Goal: Information Seeking & Learning: Check status

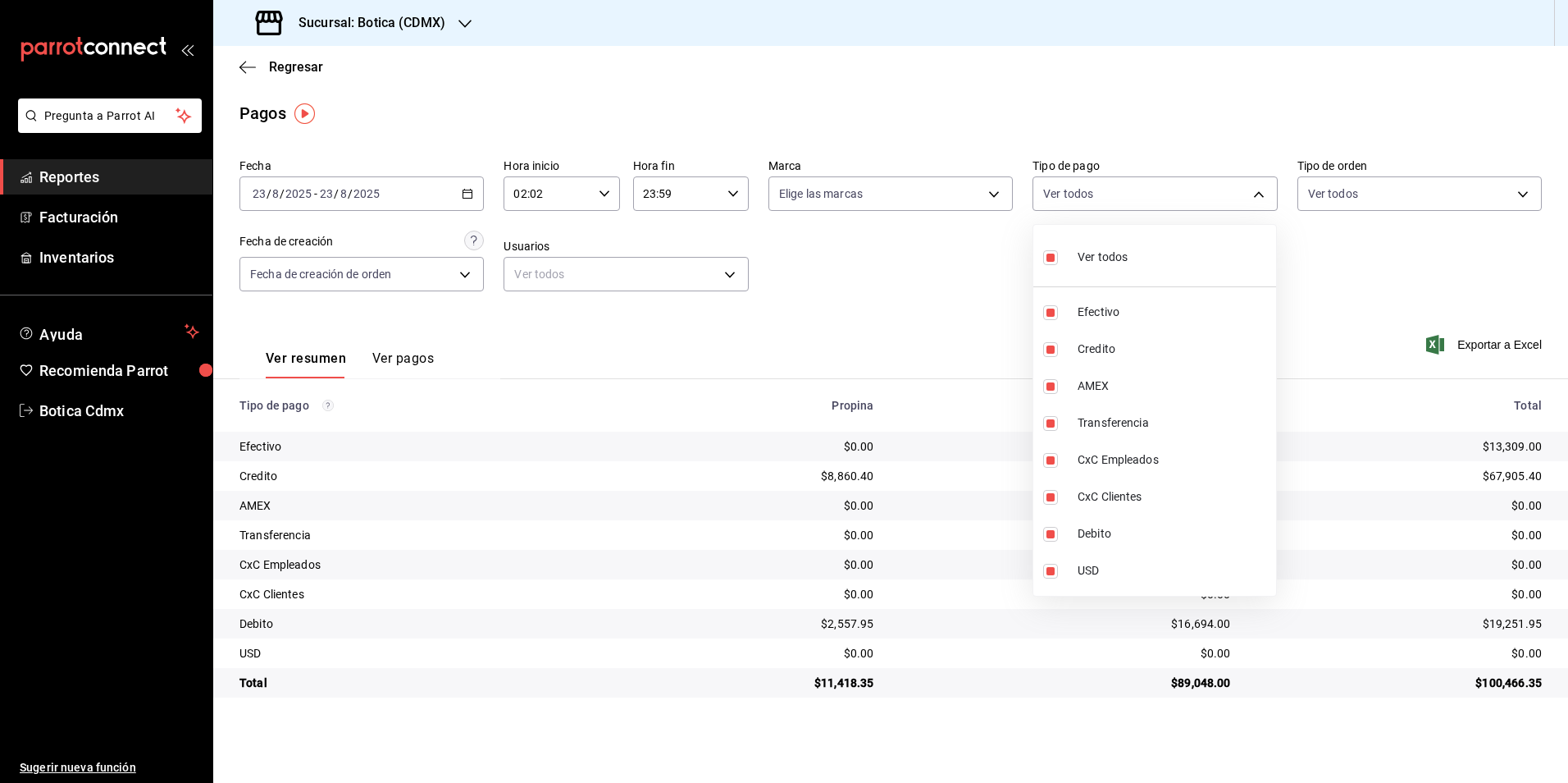
click at [293, 68] on div at bounding box center [784, 392] width 1568 height 783
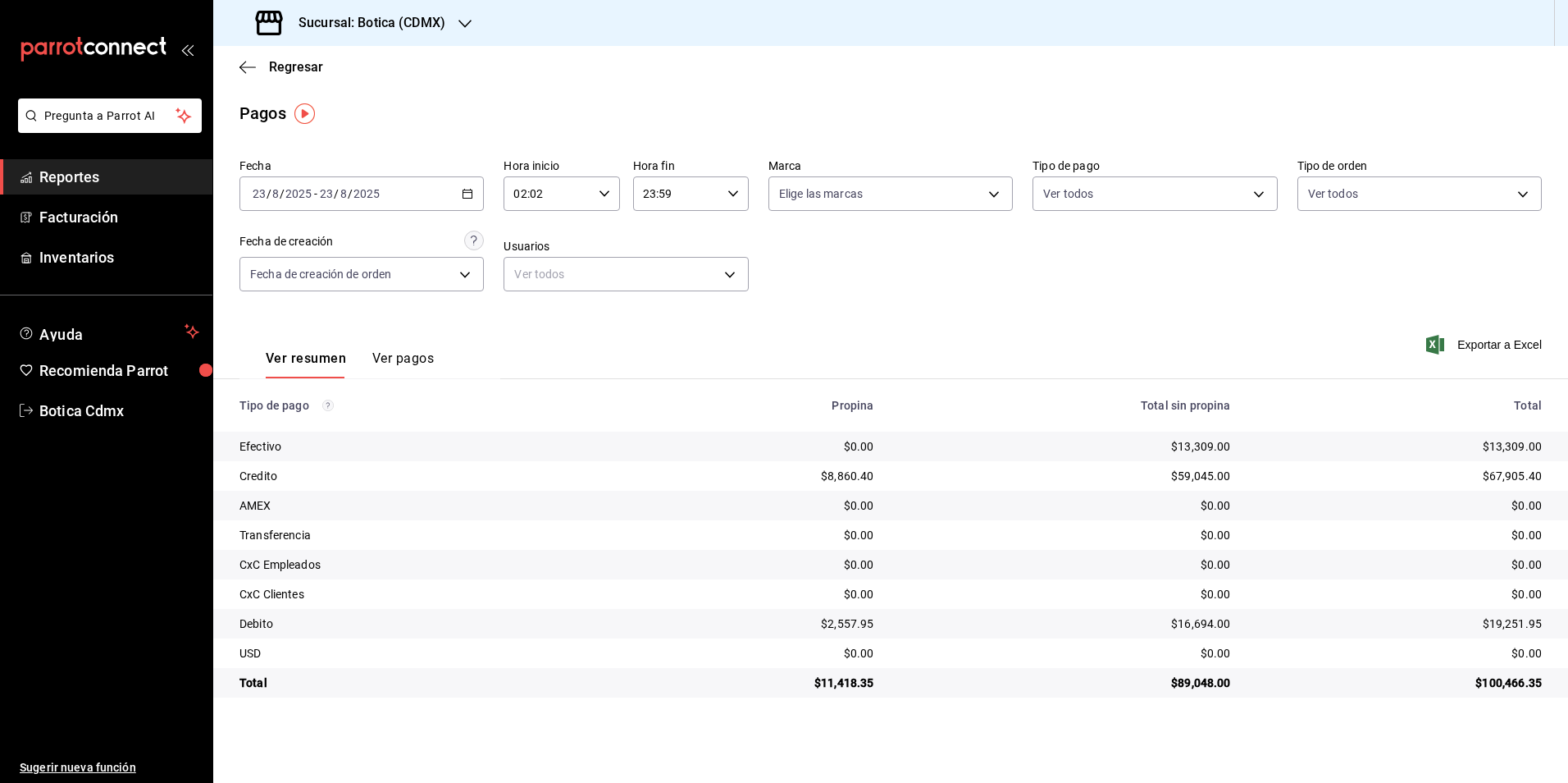
click at [293, 68] on span "Regresar" at bounding box center [296, 67] width 54 height 16
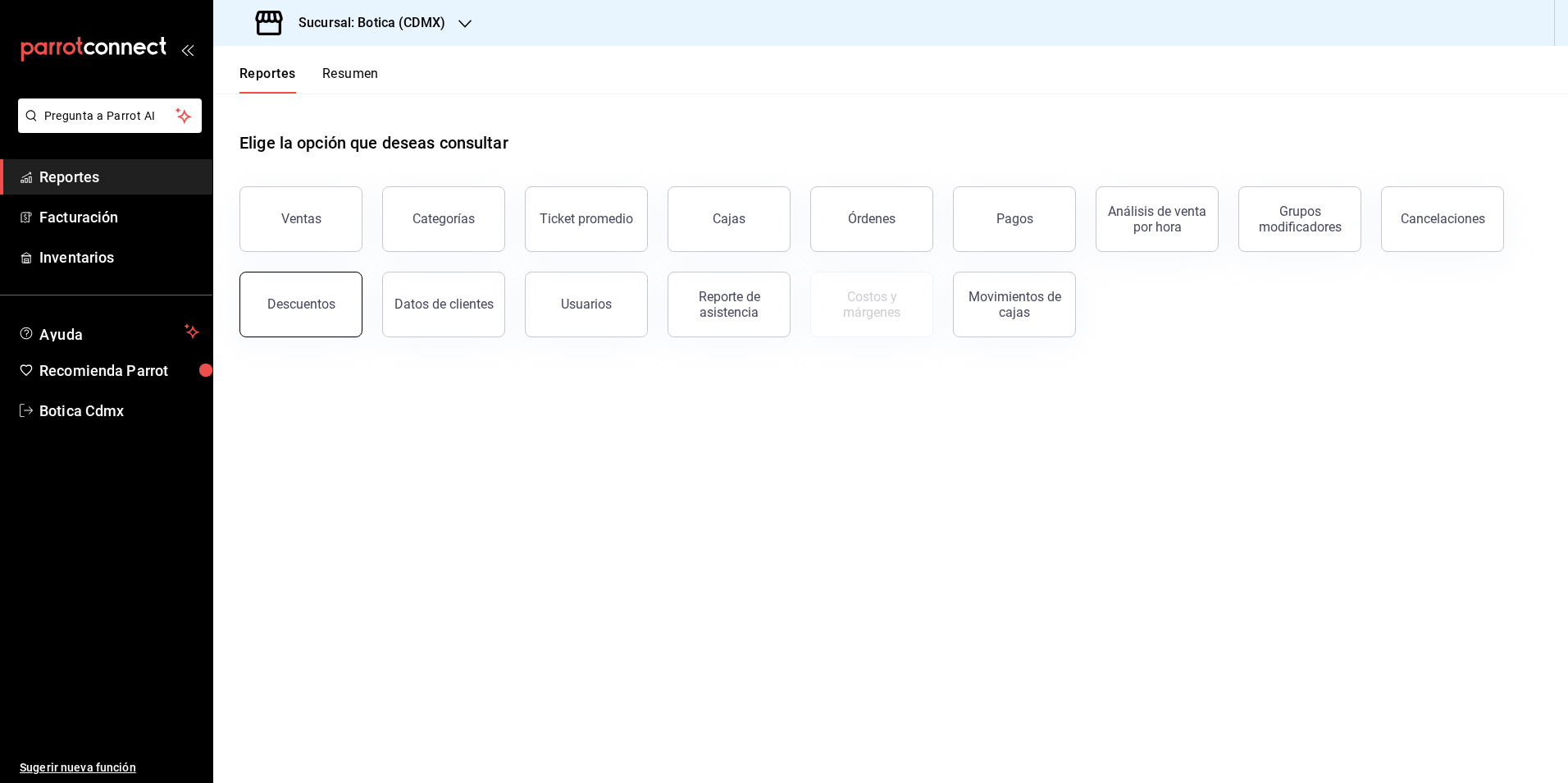
click at [258, 315] on button "Descuentos" at bounding box center [300, 304] width 123 height 65
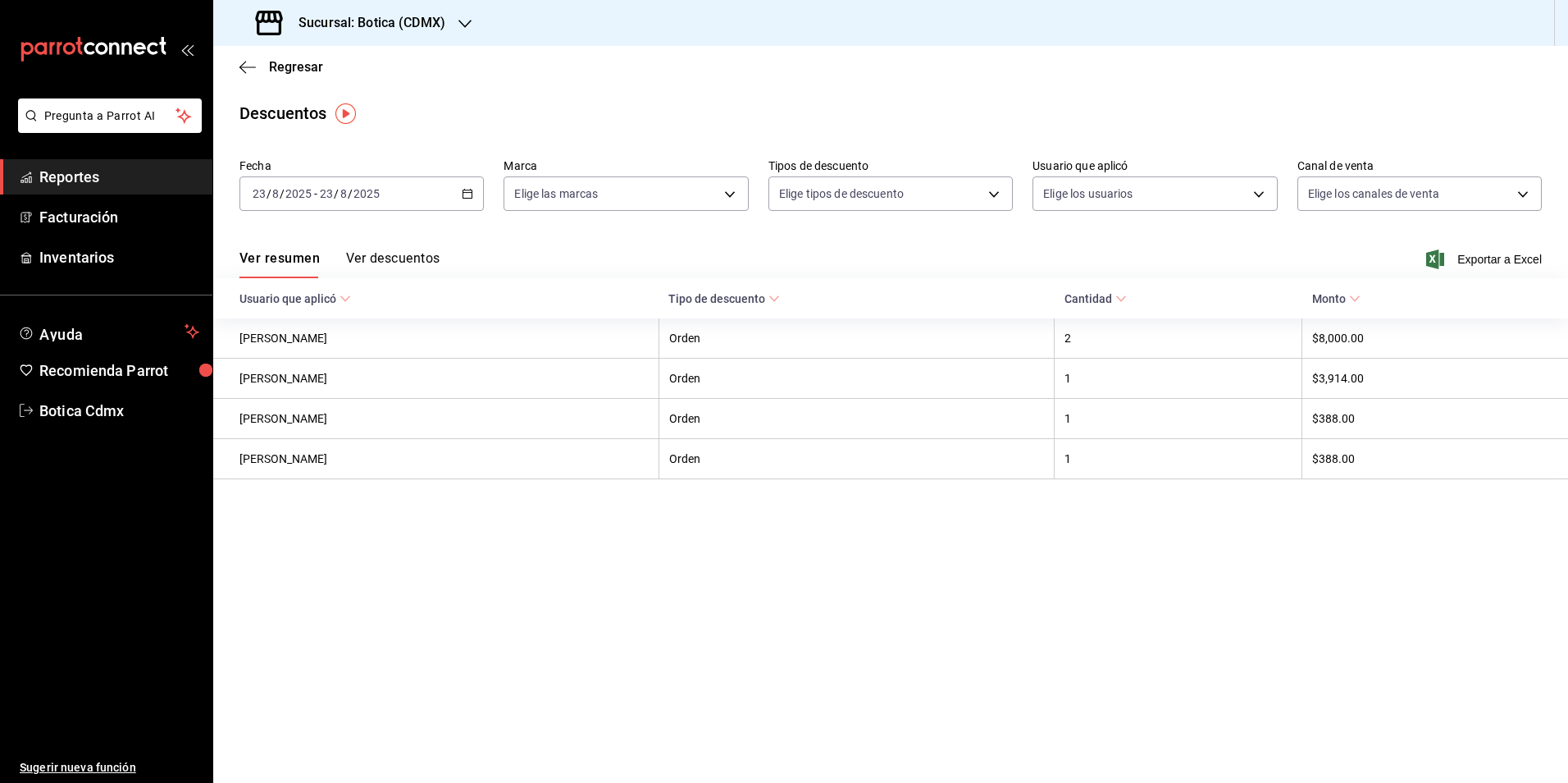
click at [419, 255] on button "Ver descuentos" at bounding box center [393, 264] width 94 height 28
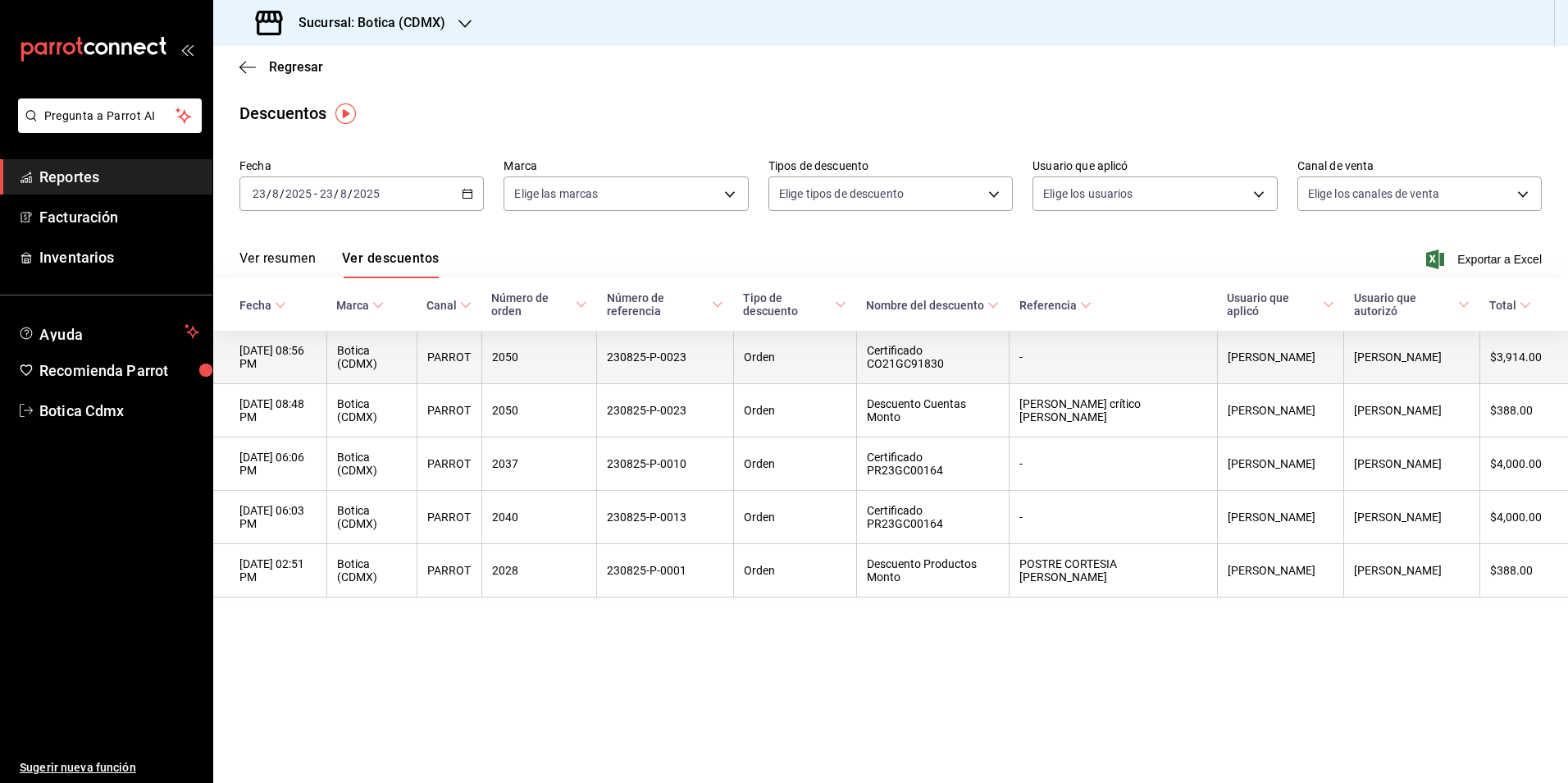
click at [1083, 361] on th "-" at bounding box center [1113, 357] width 208 height 53
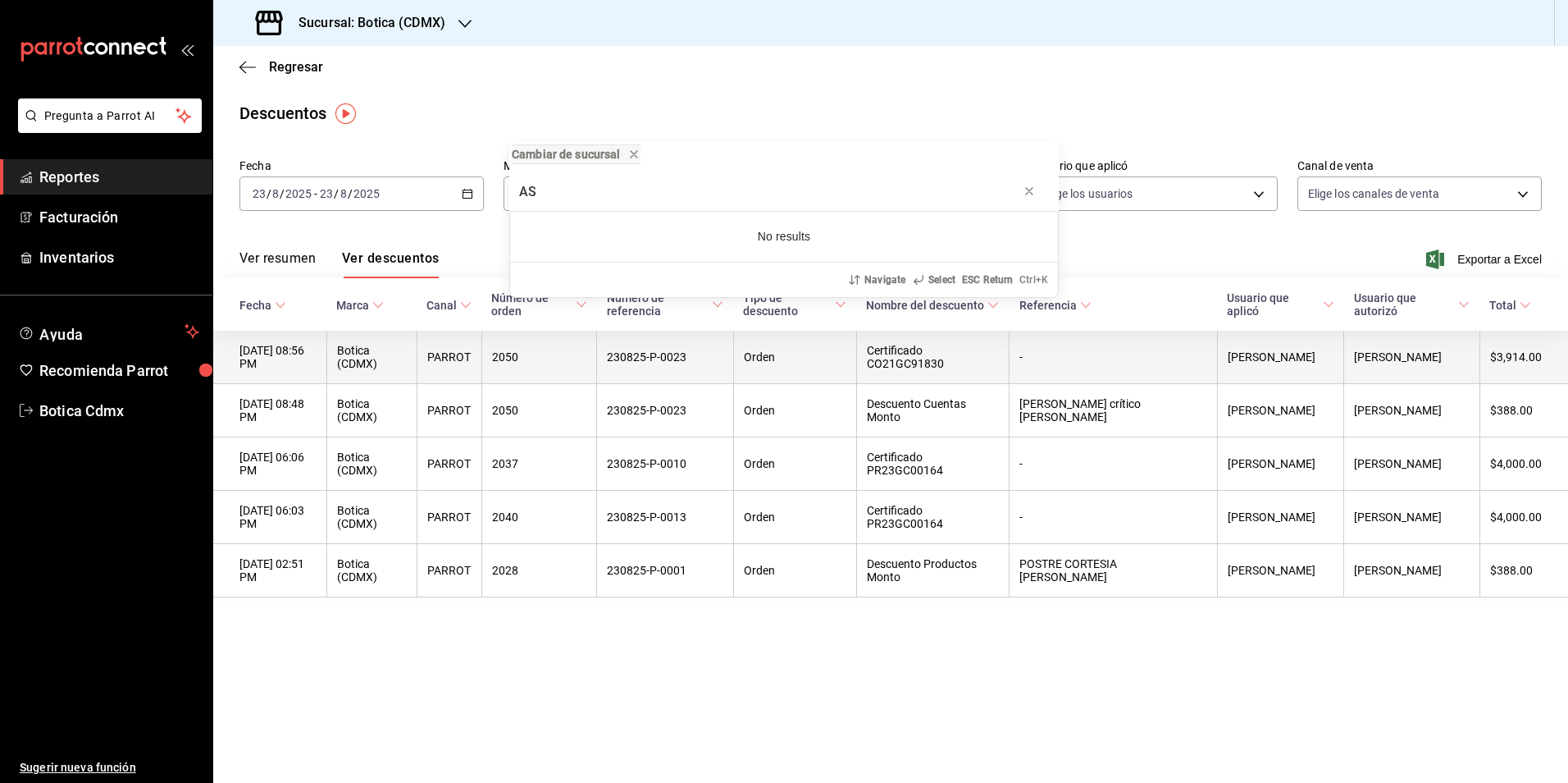
type input "A"
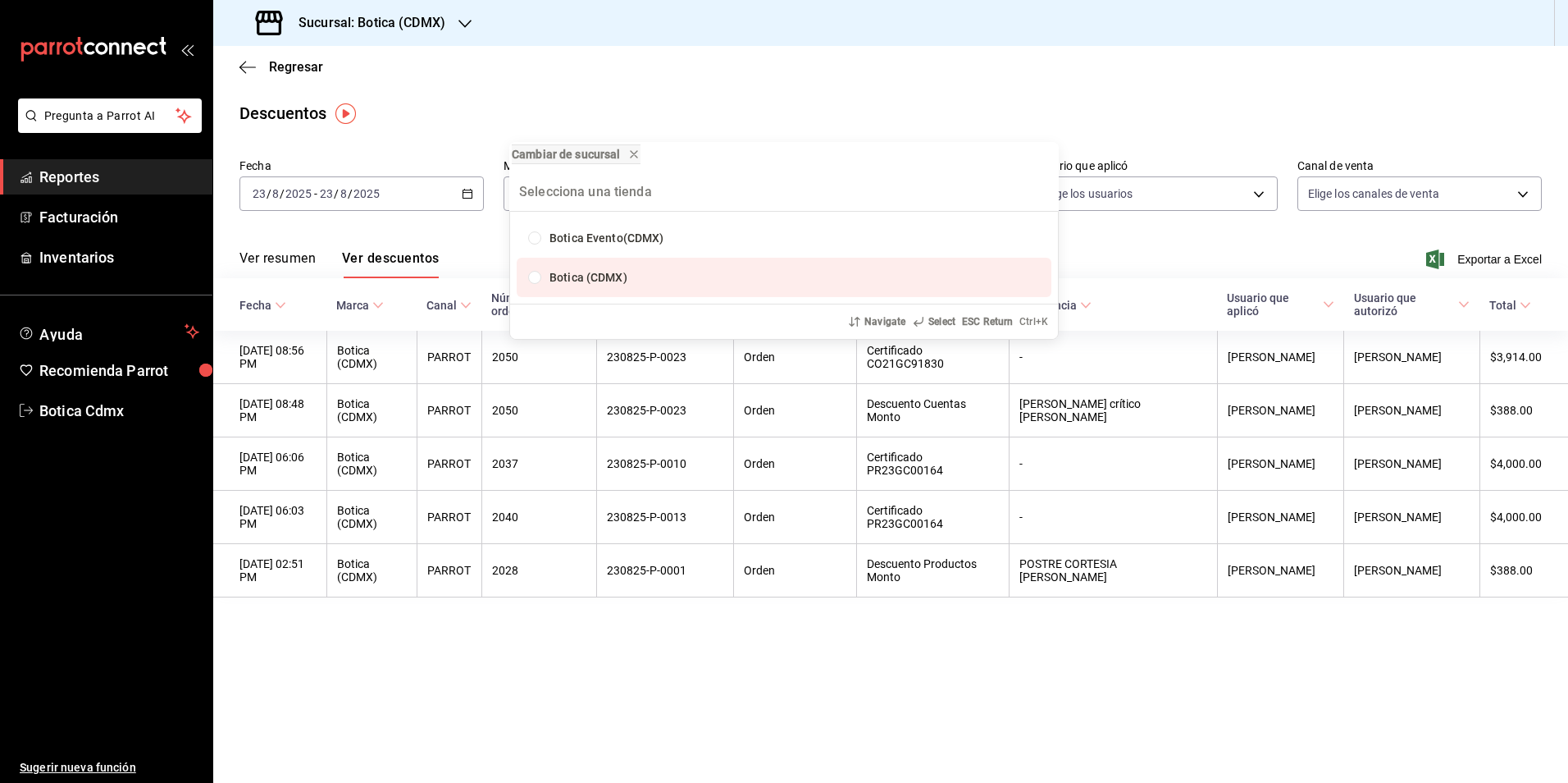
click at [617, 273] on span "Botica (CDMX)" at bounding box center [588, 277] width 78 height 13
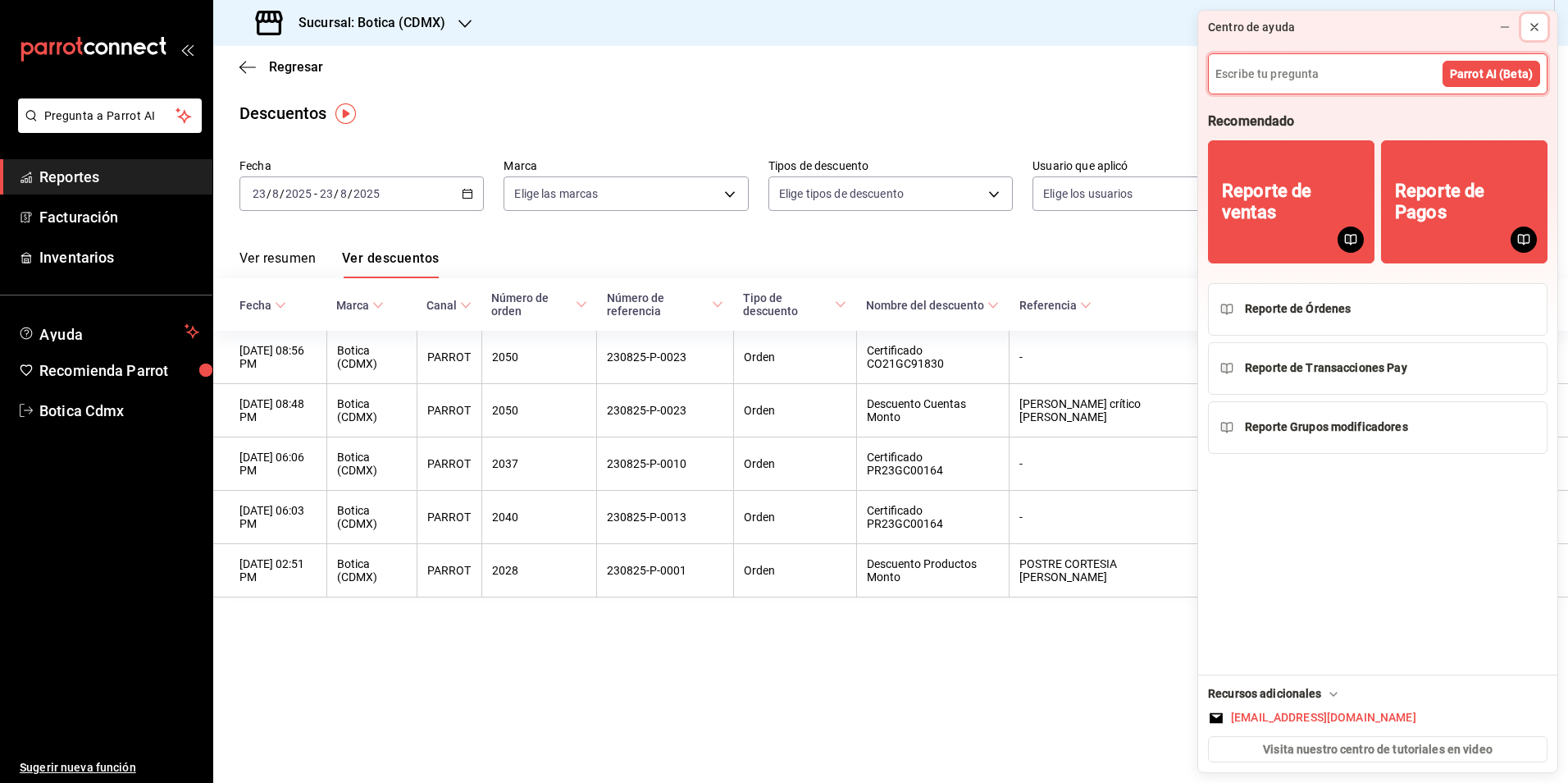
click at [1539, 28] on icon at bounding box center [1534, 27] width 13 height 13
